Goal: Information Seeking & Learning: Find specific fact

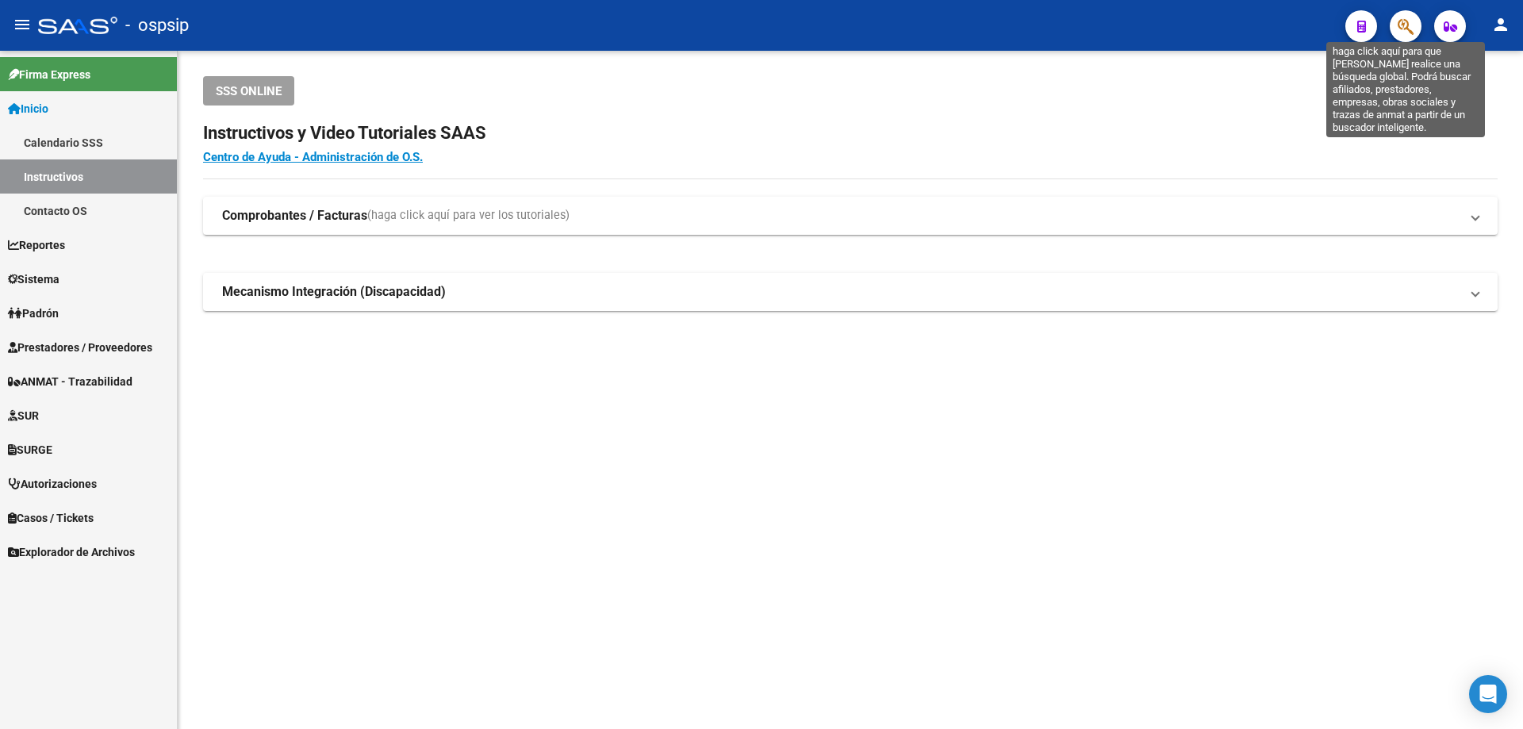
click at [1411, 19] on icon "button" at bounding box center [1406, 26] width 16 height 18
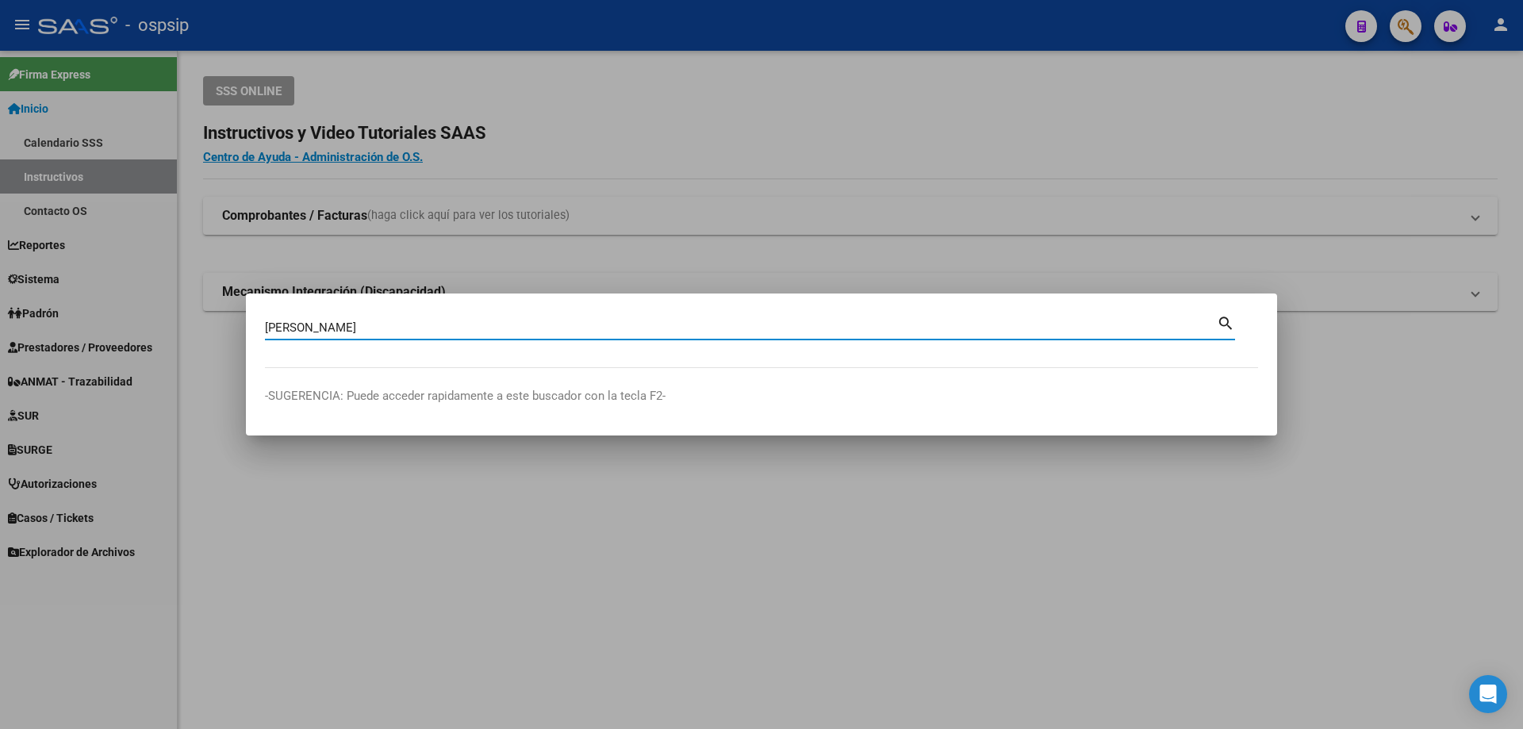
type input "[PERSON_NAME]"
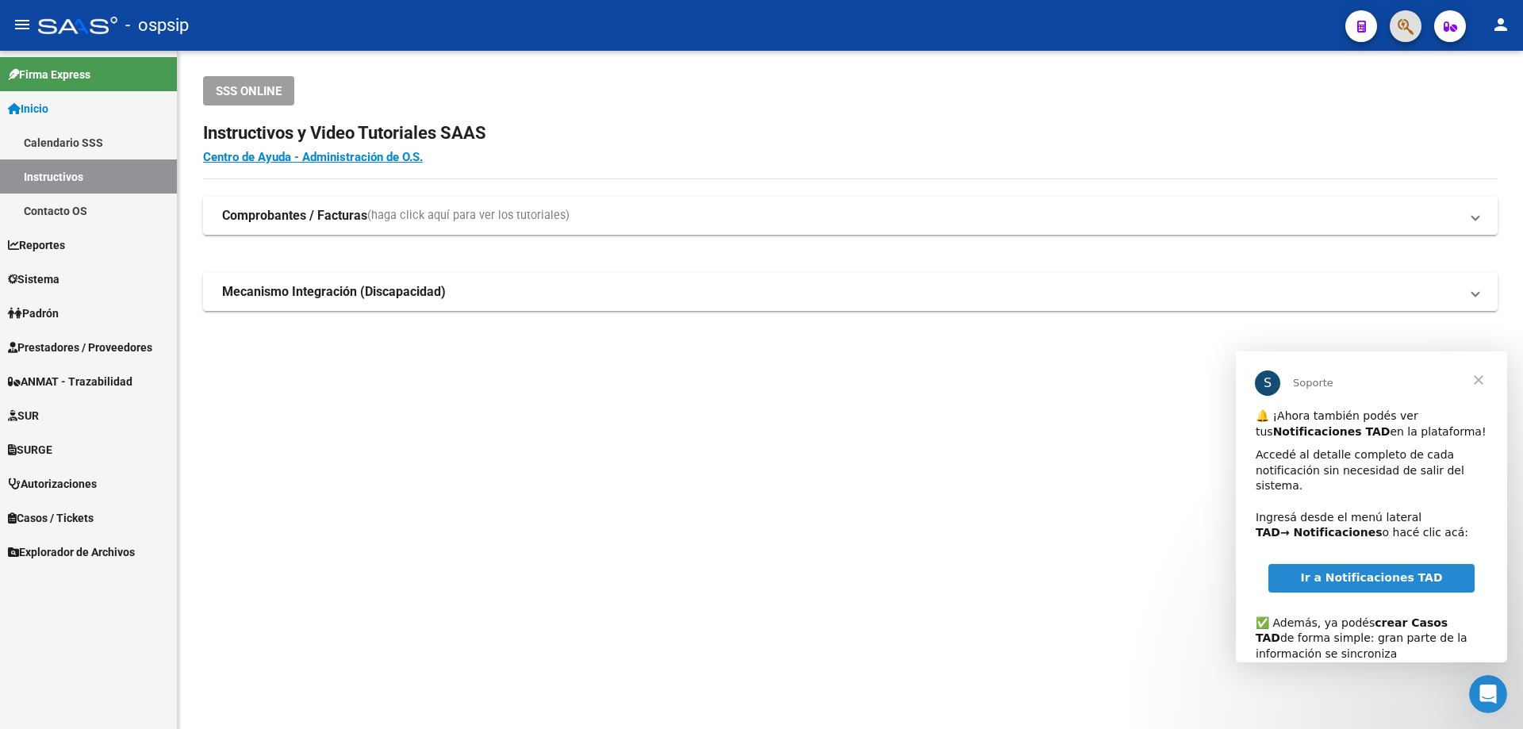
click at [61, 490] on span "Autorizaciones" at bounding box center [52, 483] width 89 height 17
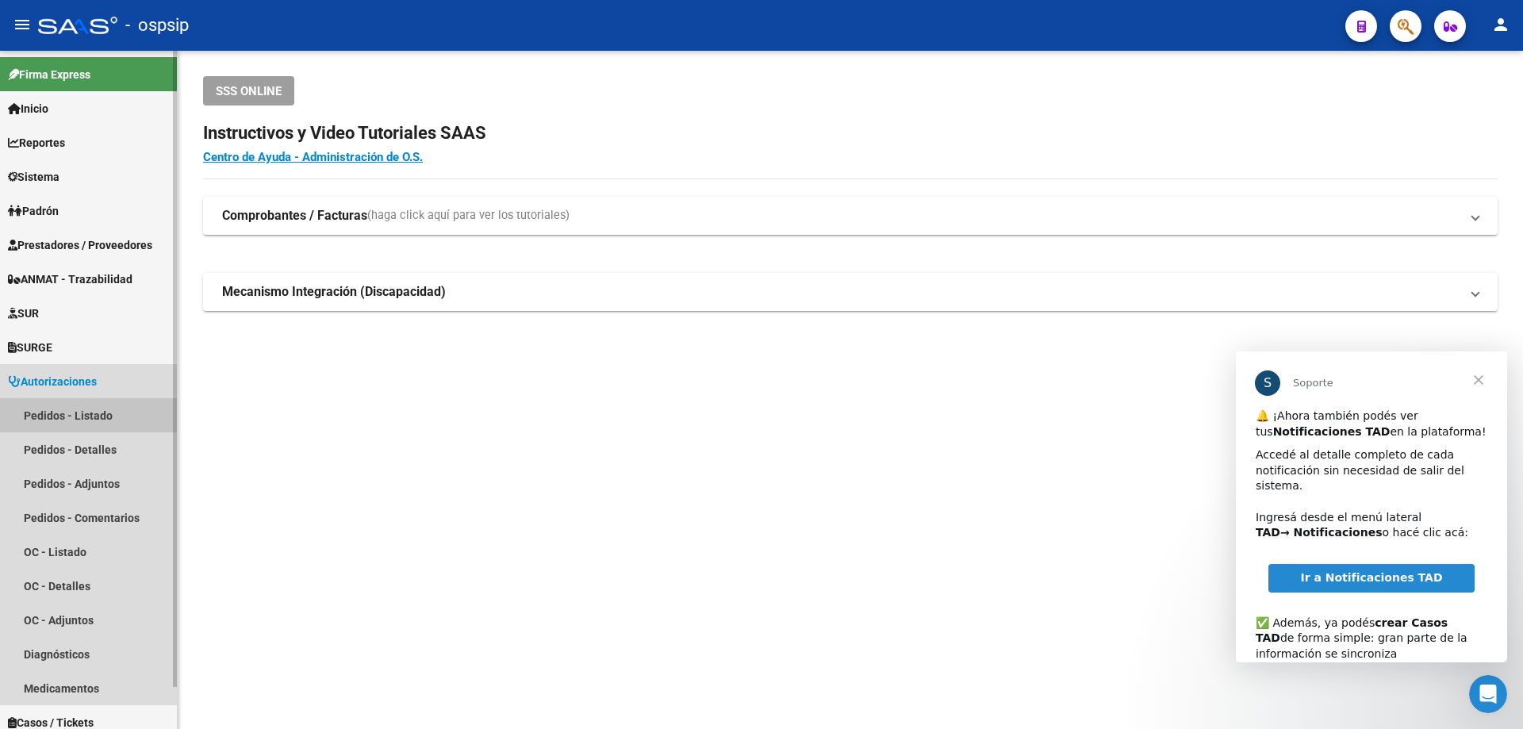
click at [71, 404] on link "Pedidos - Listado" at bounding box center [88, 415] width 177 height 34
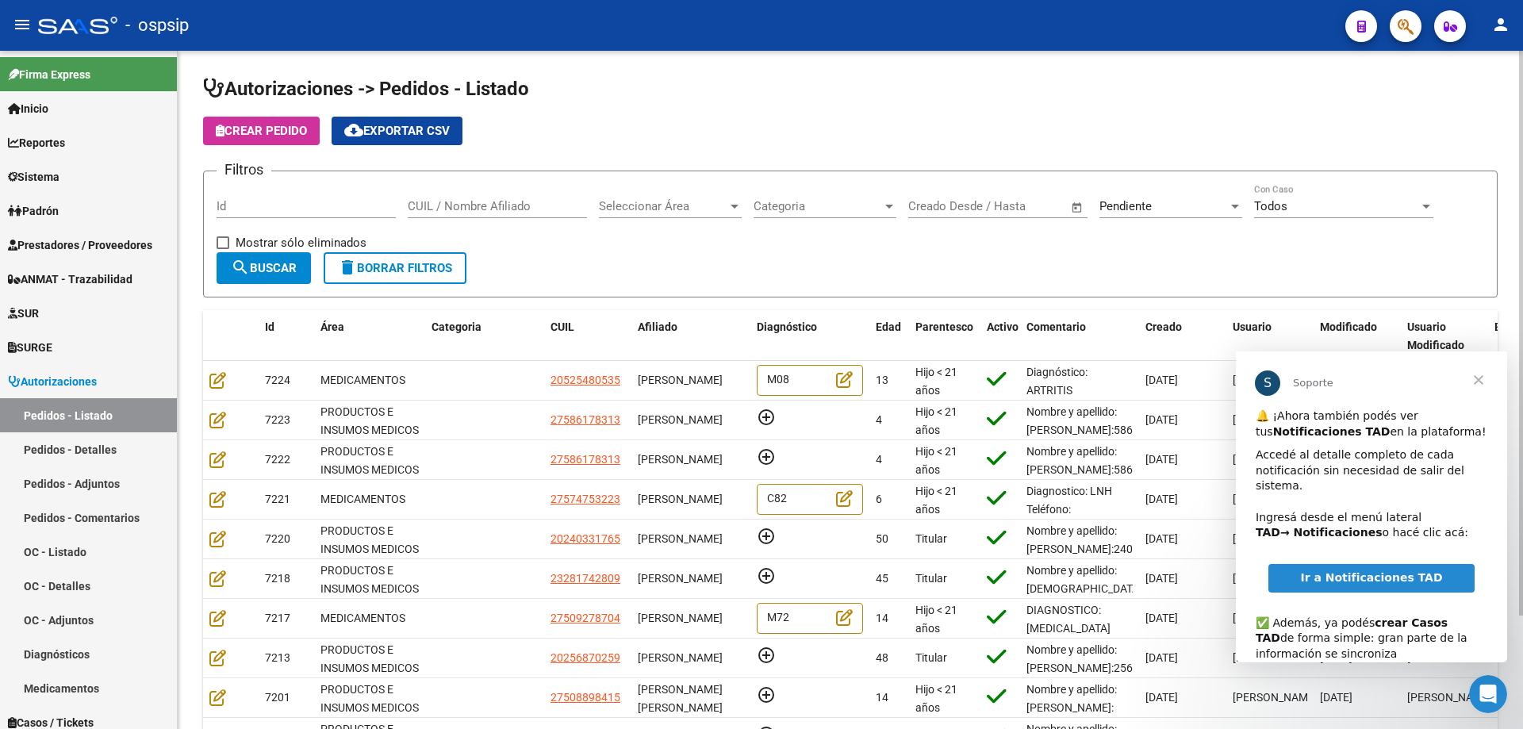
click at [424, 213] on div "CUIL / Nombre Afiliado" at bounding box center [497, 201] width 179 height 34
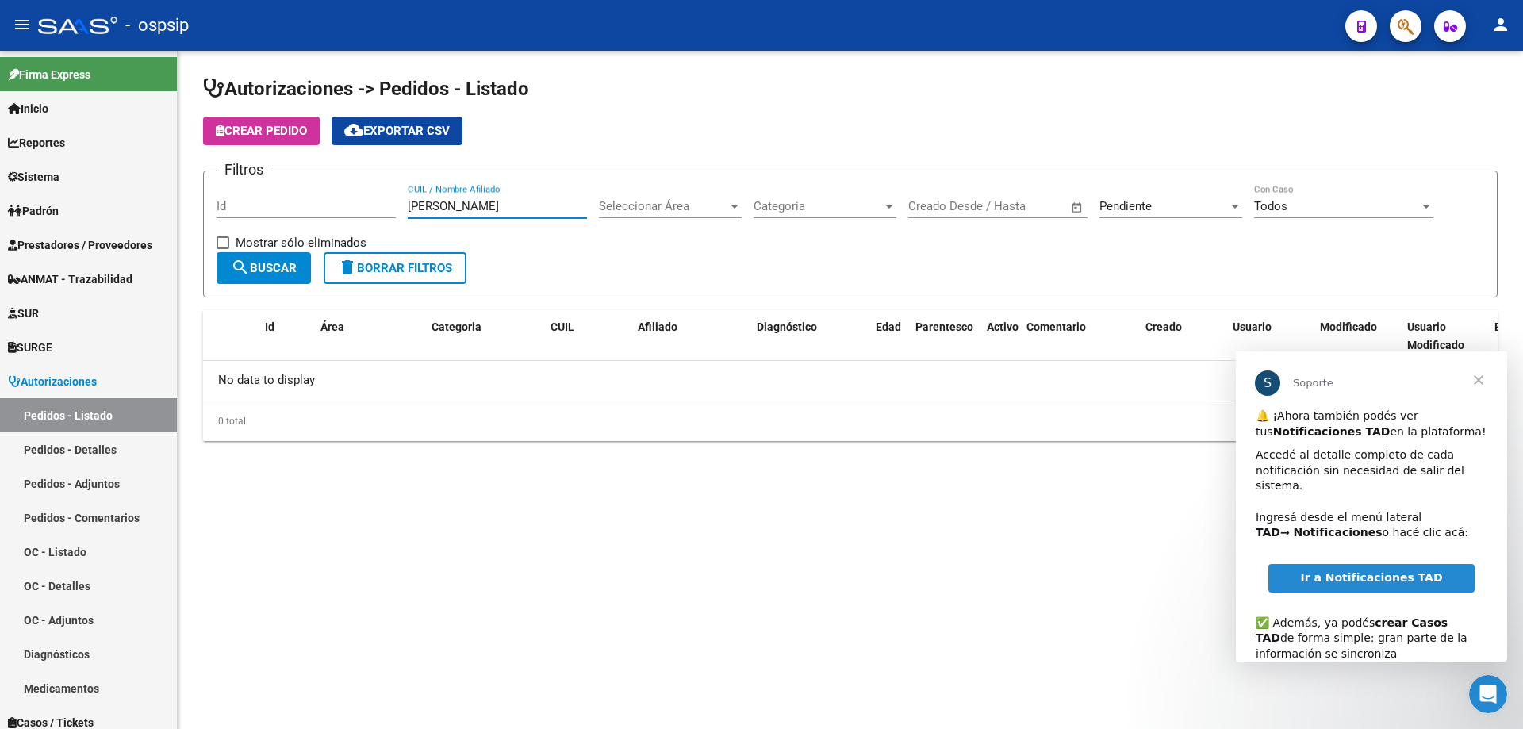
type input "[PERSON_NAME]"
click at [1104, 205] on span "Pendiente" at bounding box center [1126, 206] width 52 height 14
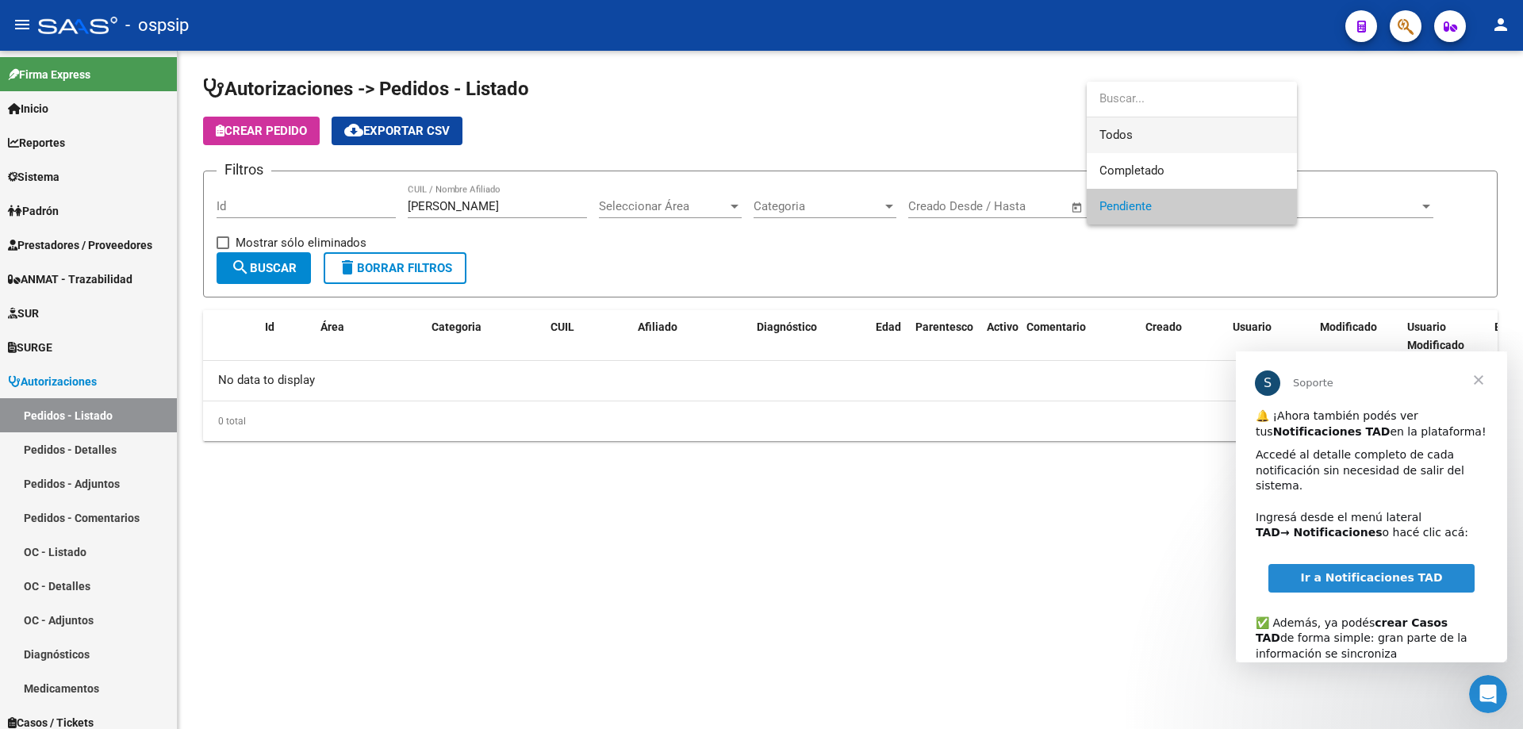
click at [1117, 142] on span "Todos" at bounding box center [1192, 135] width 185 height 36
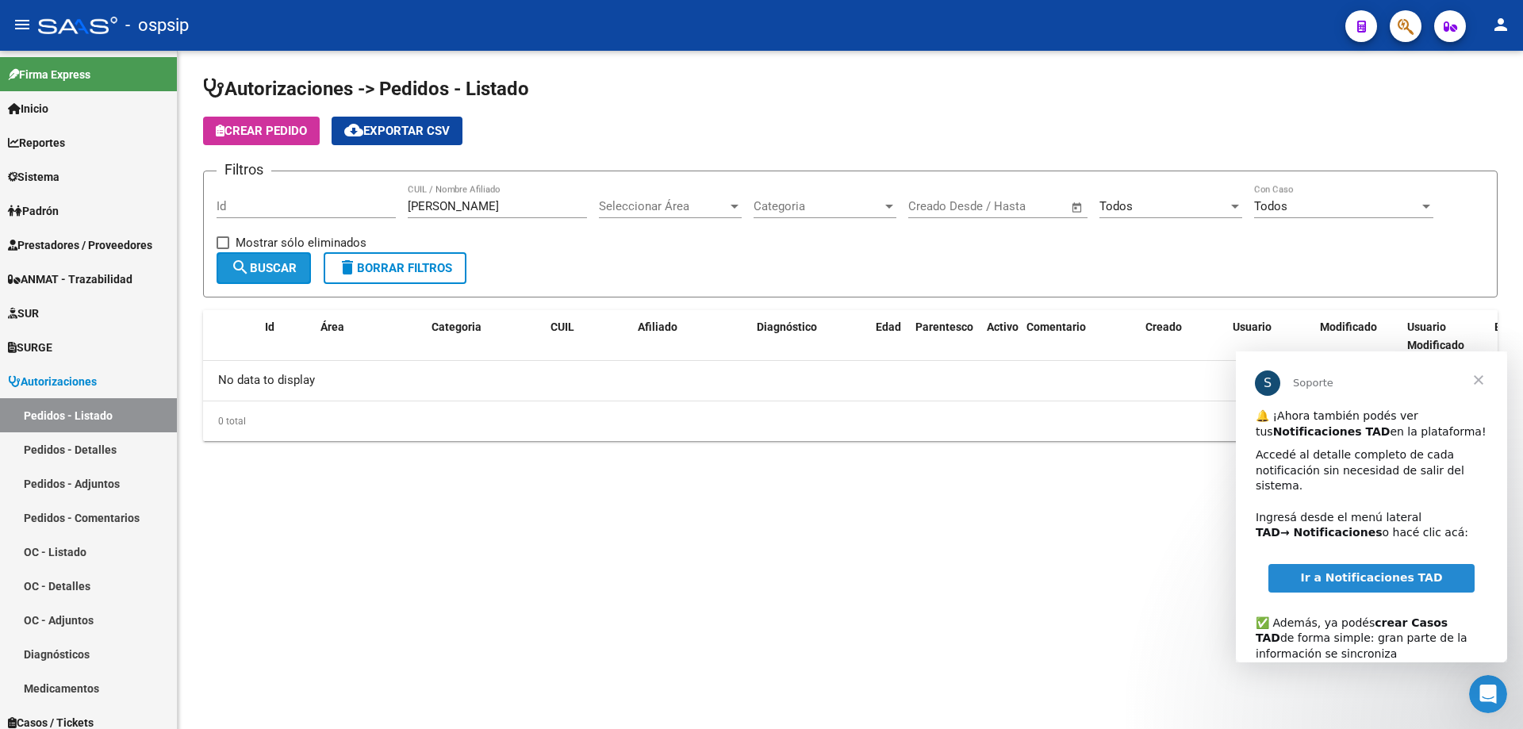
click at [248, 264] on mat-icon "search" at bounding box center [240, 267] width 19 height 19
click at [1120, 198] on div "Todos Seleccionar Estado" at bounding box center [1171, 201] width 143 height 34
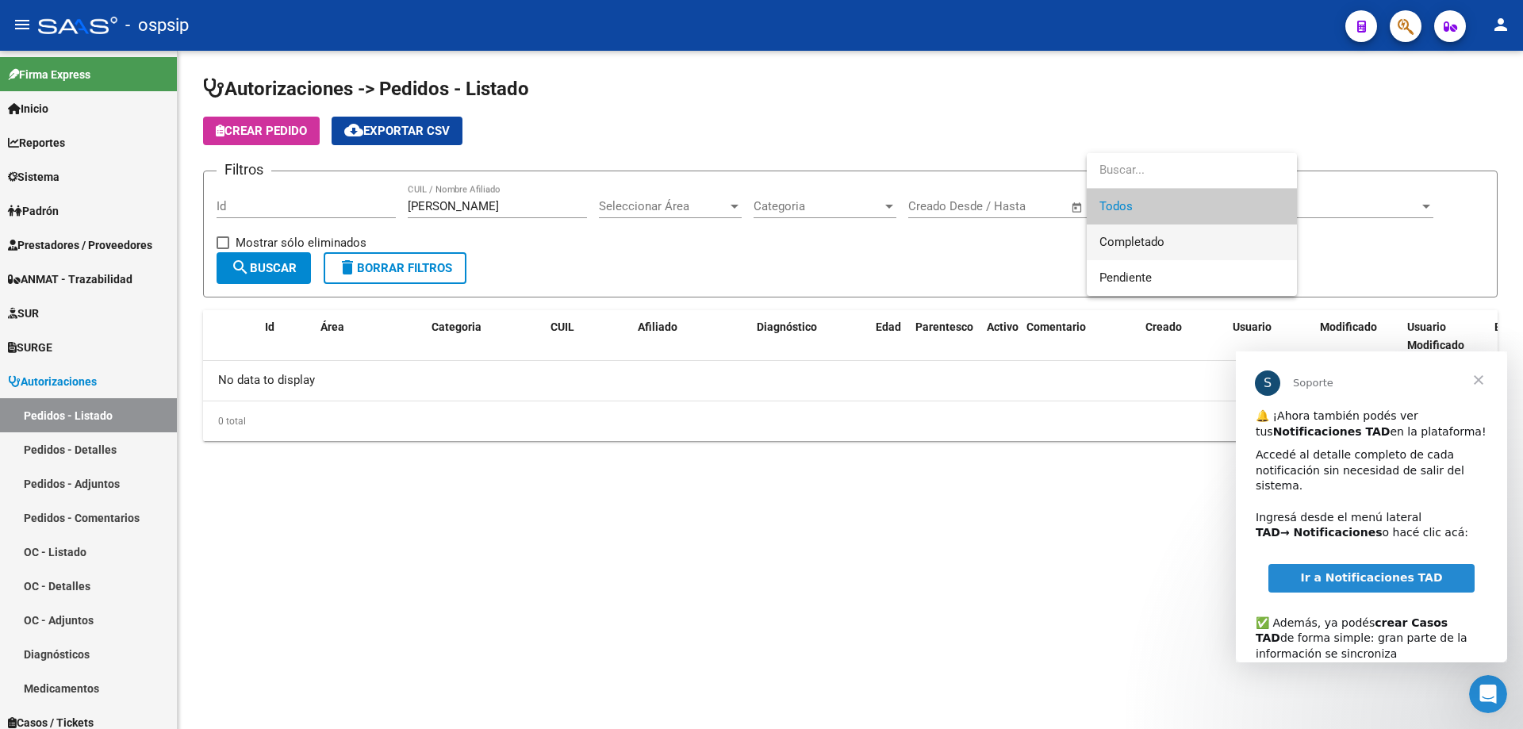
click at [1181, 248] on span "Completado" at bounding box center [1192, 243] width 185 height 36
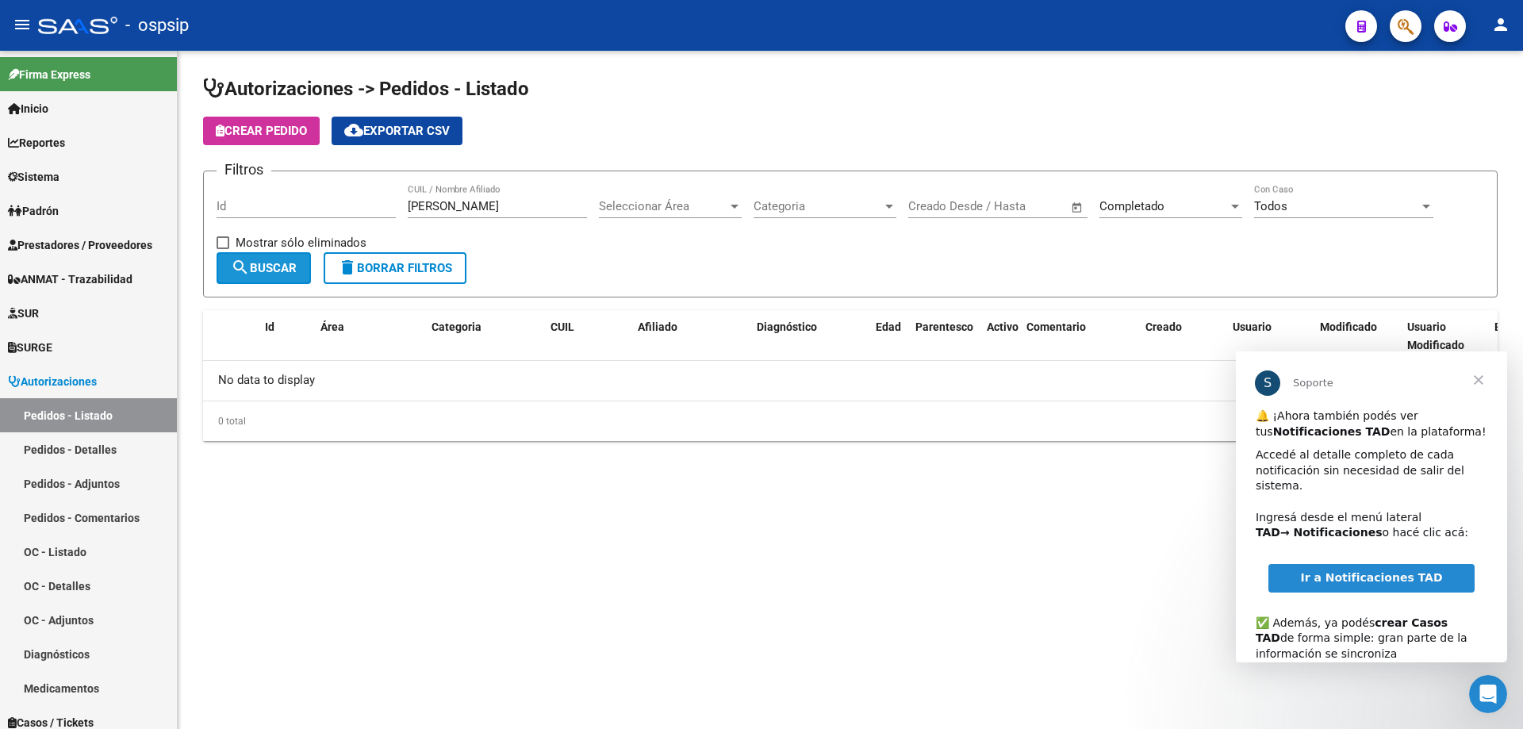
click at [293, 265] on span "search Buscar" at bounding box center [264, 268] width 66 height 14
click at [1390, 31] on app-search-popup at bounding box center [1406, 24] width 32 height 20
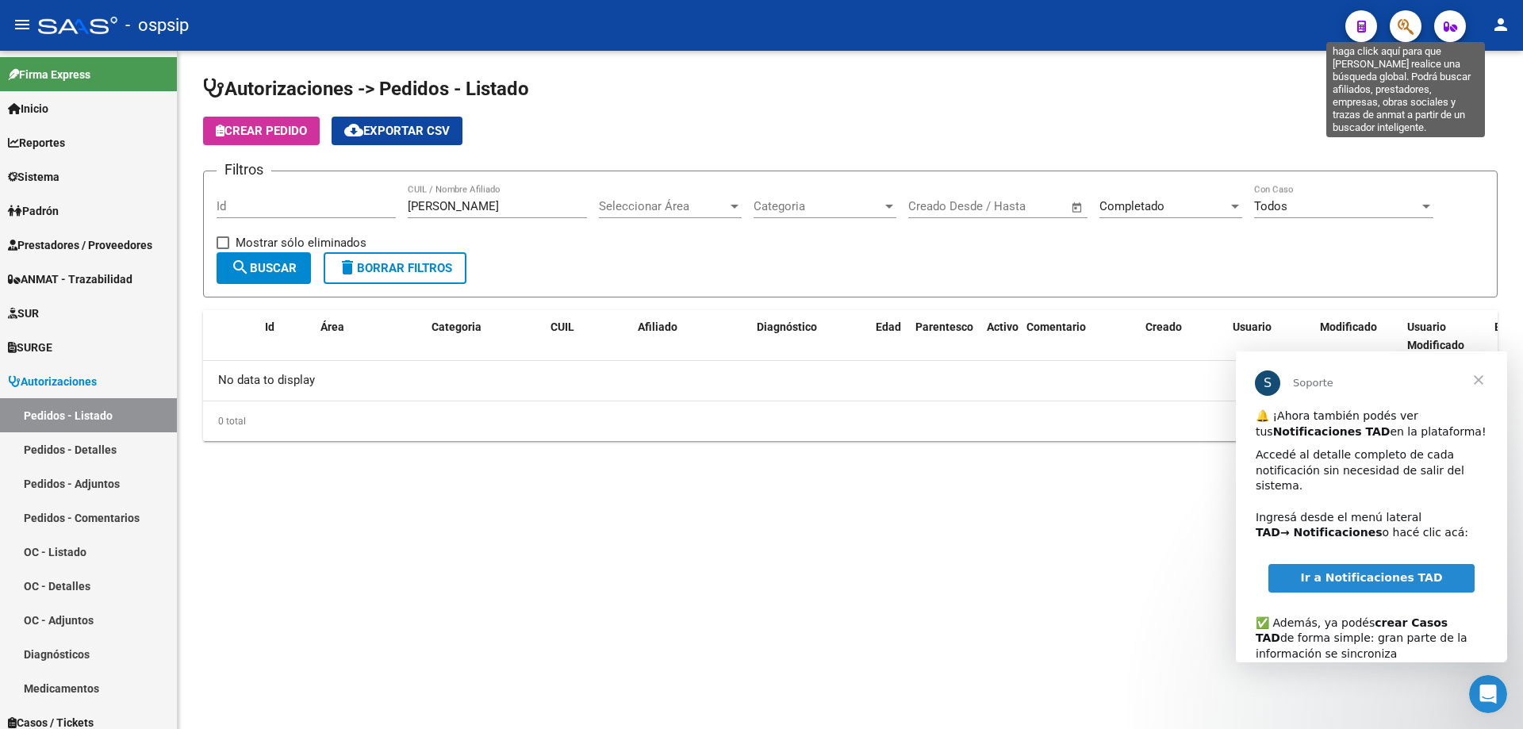
click at [1405, 24] on icon "button" at bounding box center [1406, 26] width 16 height 18
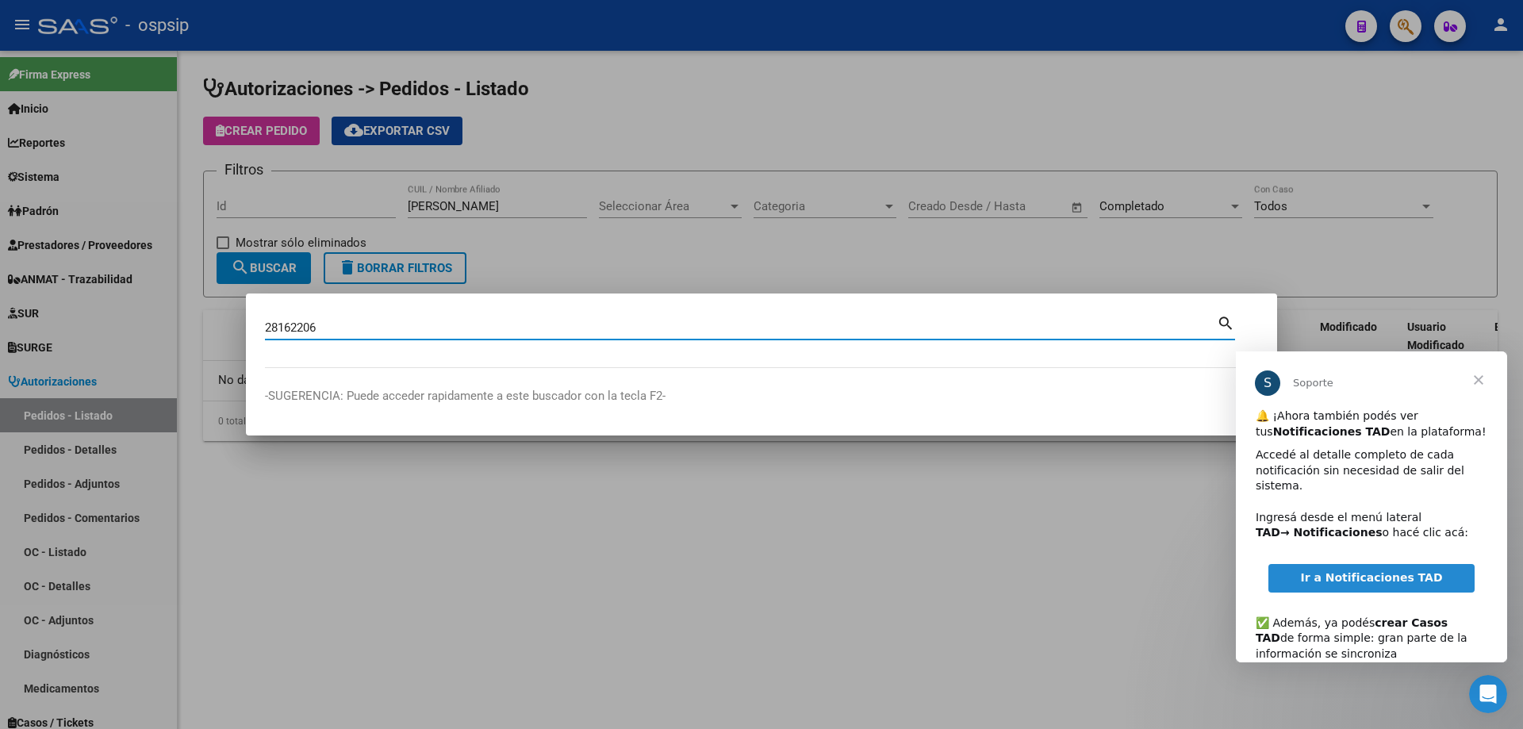
type input "28162206"
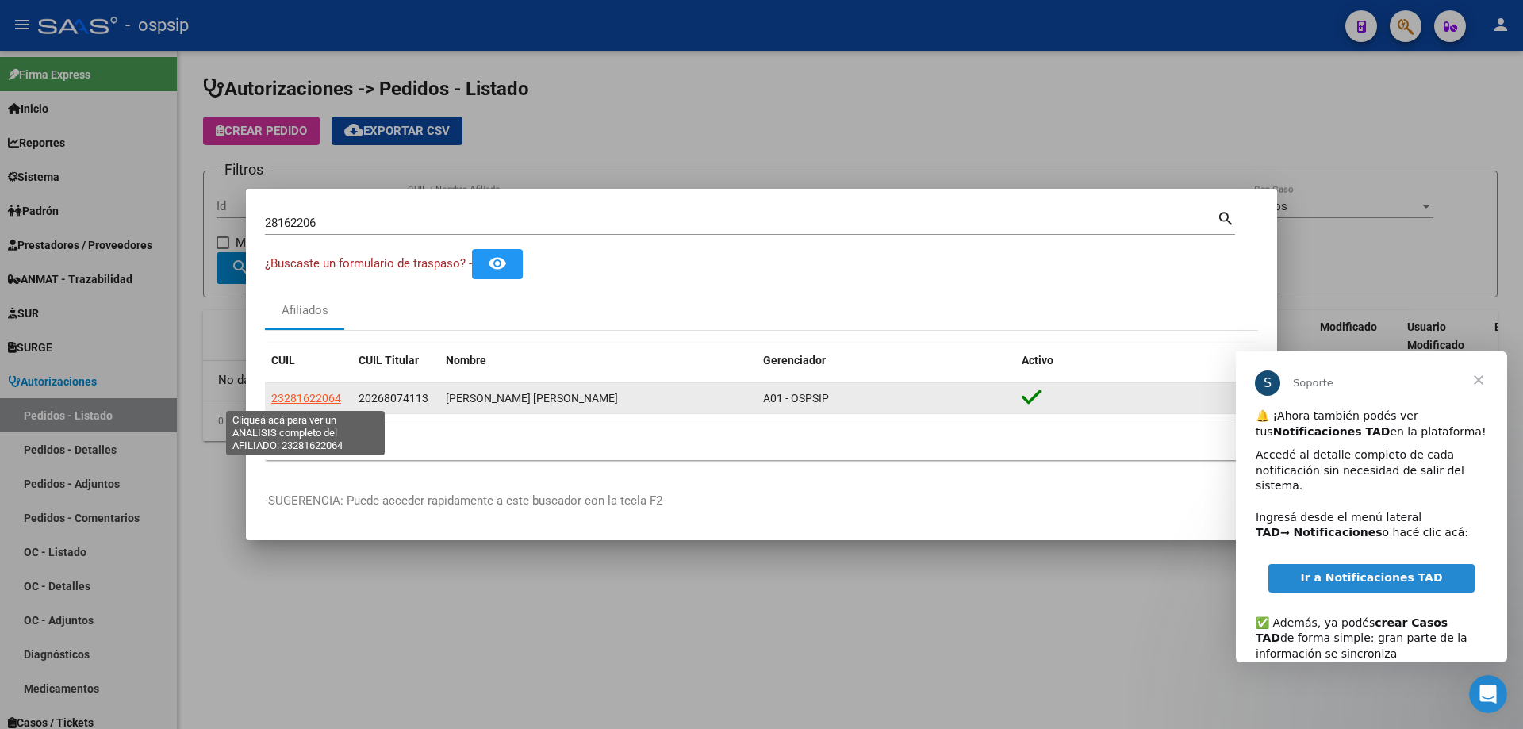
click at [299, 398] on span "23281622064" at bounding box center [306, 398] width 70 height 13
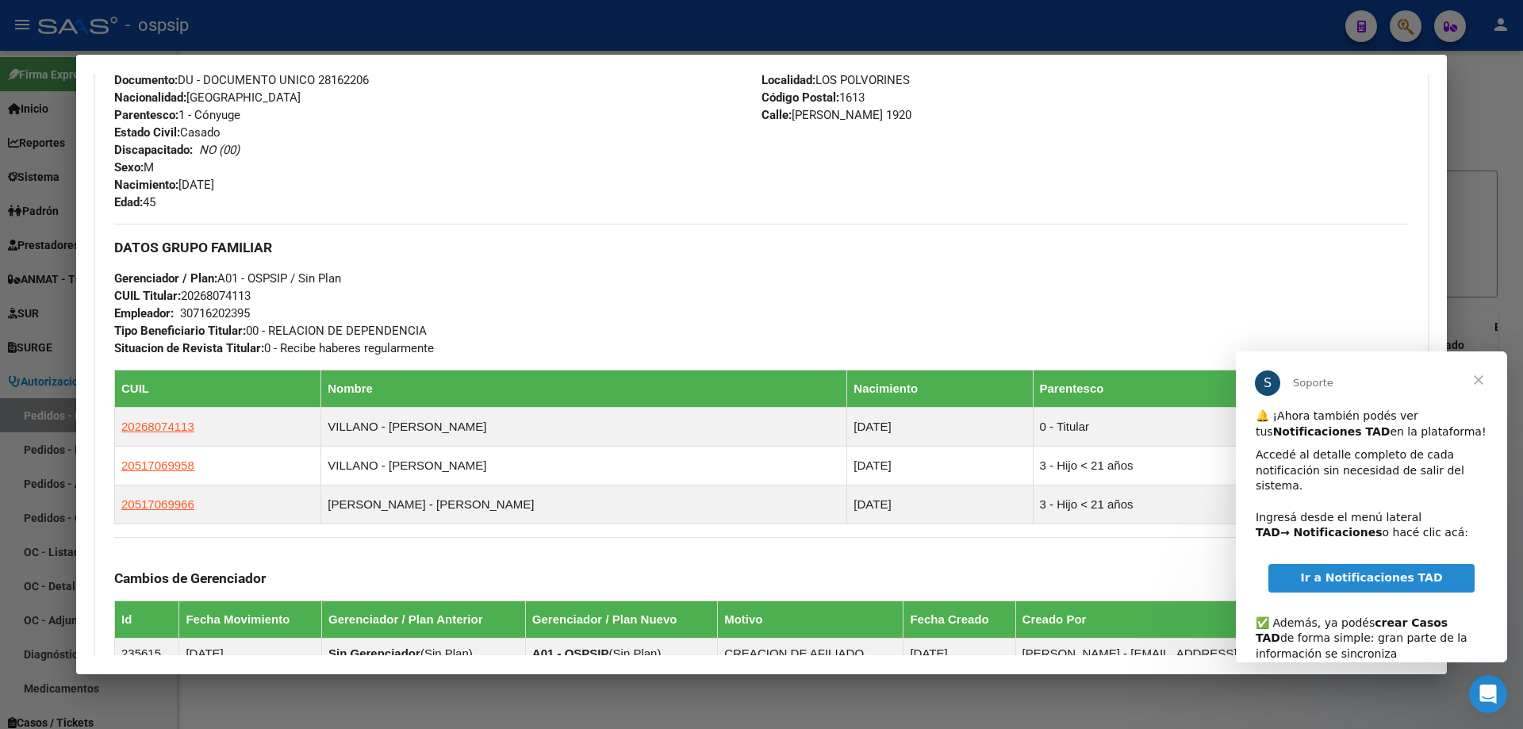
scroll to position [555, 0]
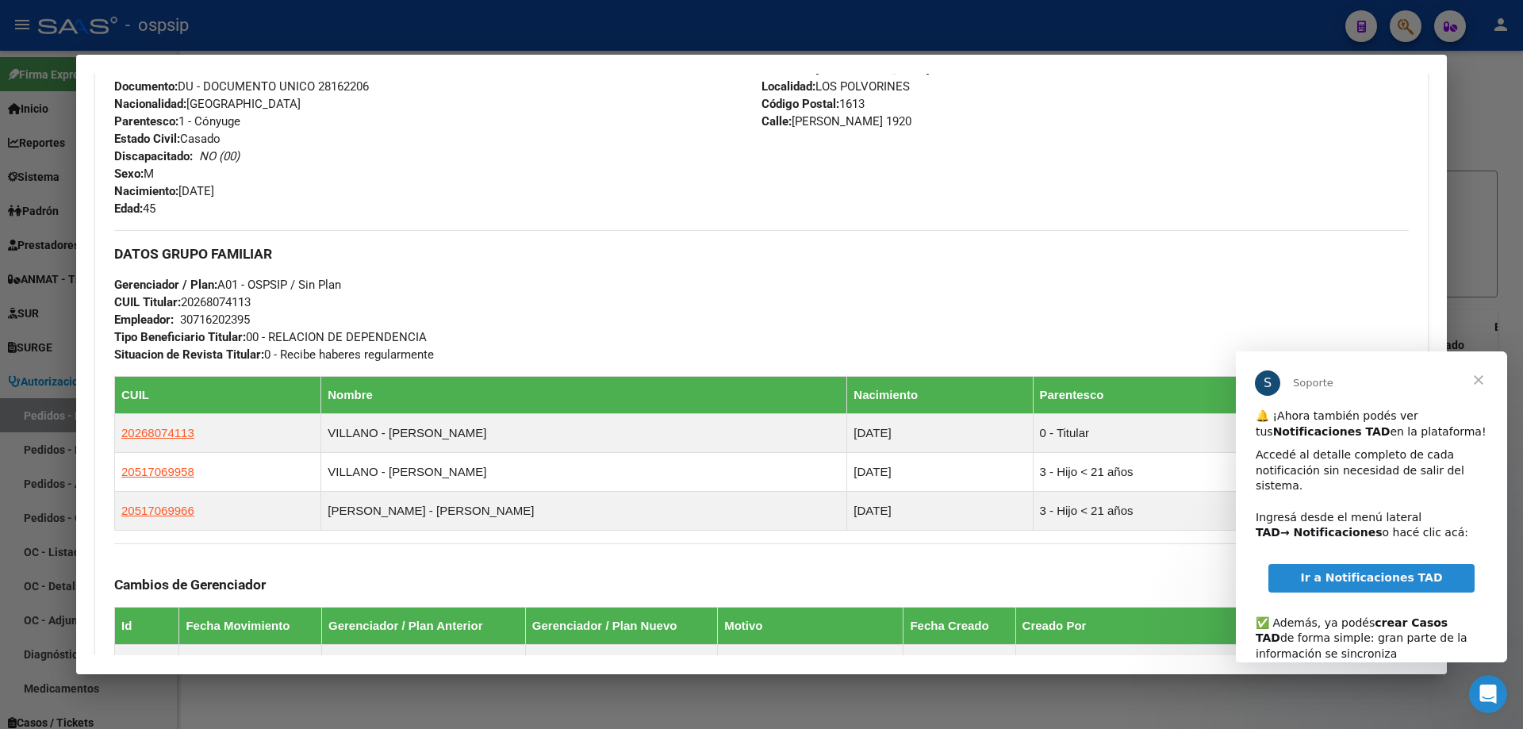
click at [351, 87] on span "Documento: DU - DOCUMENTO UNICO 28162206" at bounding box center [241, 86] width 255 height 14
copy span "28162206"
